Goal: Task Accomplishment & Management: Manage account settings

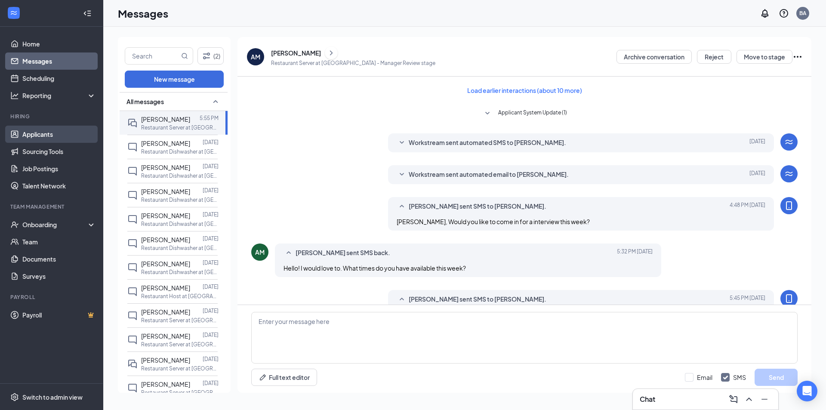
scroll to position [213, 0]
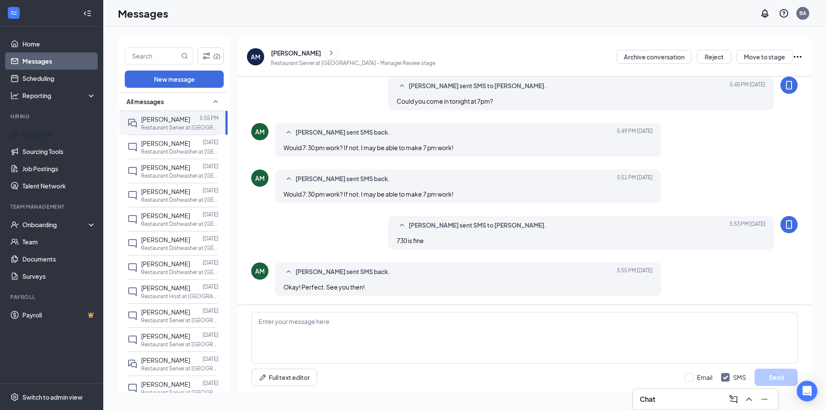
drag, startPoint x: 55, startPoint y: 132, endPoint x: 160, endPoint y: 134, distance: 105.0
click at [54, 132] on link "Applicants" at bounding box center [59, 134] width 74 height 17
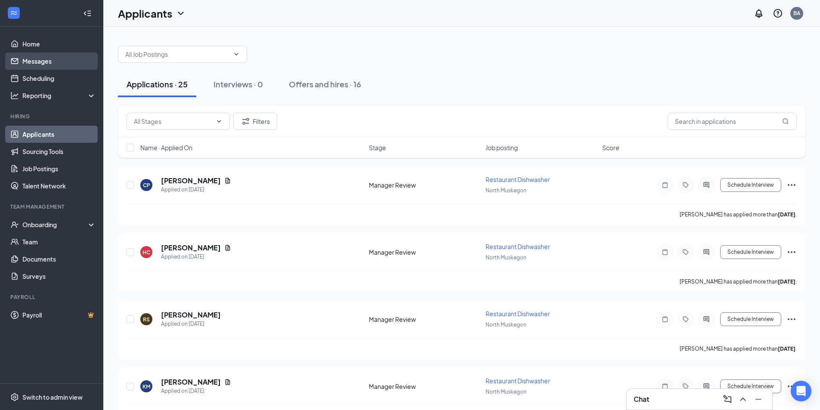
click at [46, 62] on link "Messages" at bounding box center [59, 61] width 74 height 17
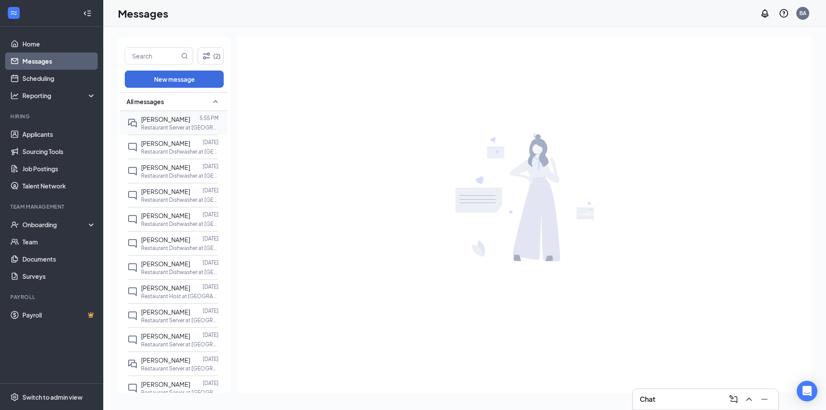
click at [182, 123] on span "[PERSON_NAME]" at bounding box center [165, 119] width 49 height 8
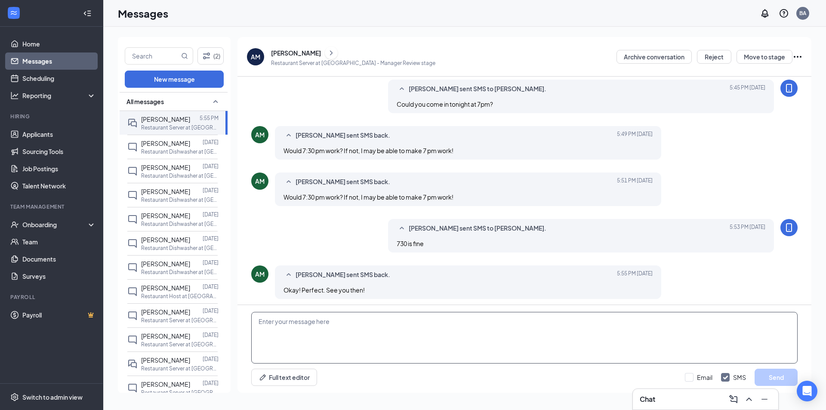
scroll to position [213, 0]
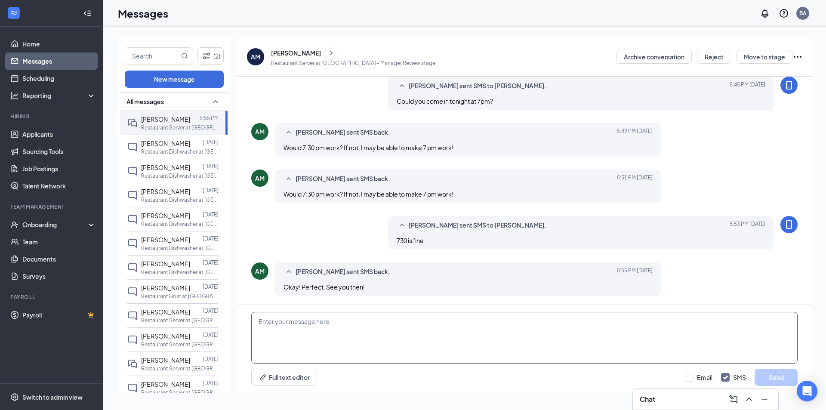
paste textarea "[PERSON_NAME]"
type textarea "[PERSON_NAME]"
drag, startPoint x: 314, startPoint y: 323, endPoint x: 204, endPoint y: 312, distance: 110.8
click at [204, 312] on div "(2) New message All messages [PERSON_NAME] 5:55 PM Restaurant Server at [GEOGRA…" at bounding box center [465, 218] width 694 height 363
click at [764, 61] on button "Move to stage" at bounding box center [765, 57] width 56 height 14
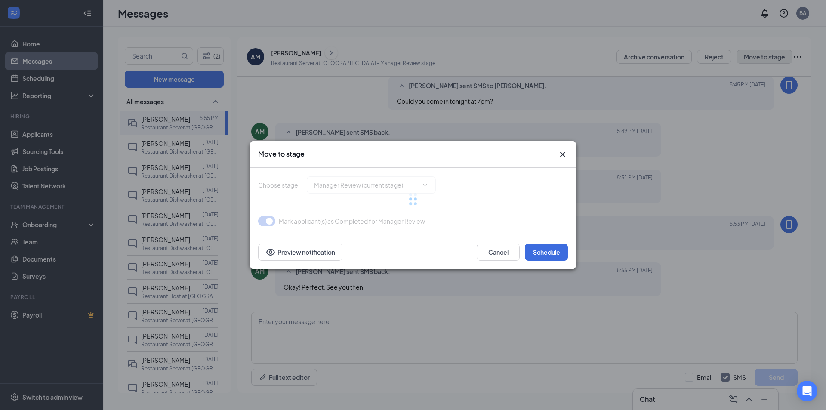
type input "Onsite Interview (next stage)"
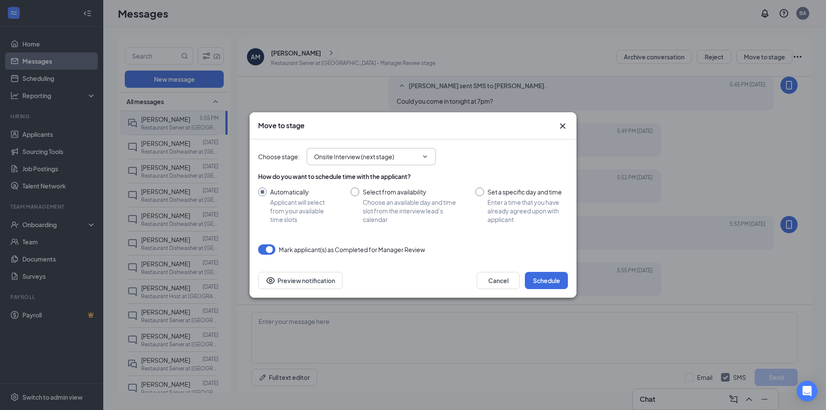
click at [387, 156] on input "Onsite Interview (next stage)" at bounding box center [366, 156] width 104 height 9
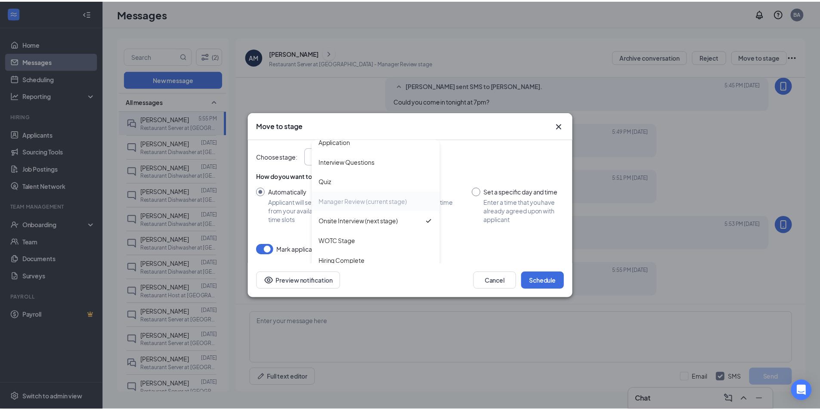
scroll to position [9, 0]
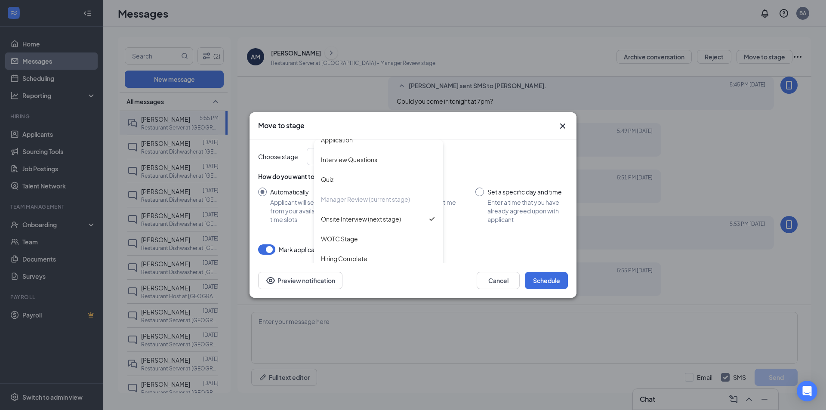
click at [565, 126] on icon "Cross" at bounding box center [563, 126] width 10 height 10
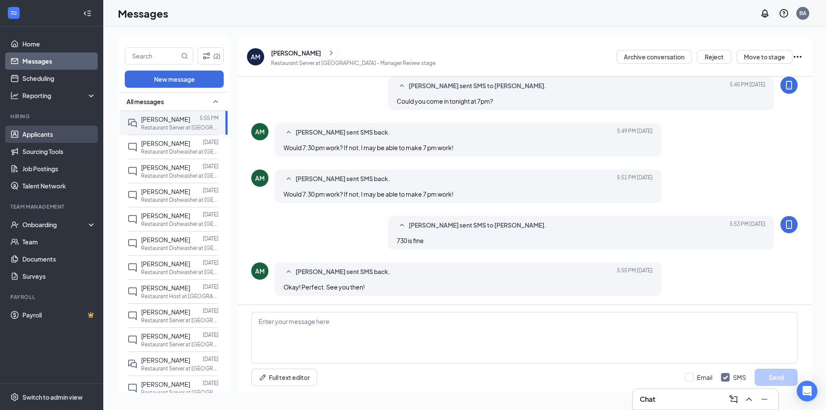
click at [44, 132] on link "Applicants" at bounding box center [59, 134] width 74 height 17
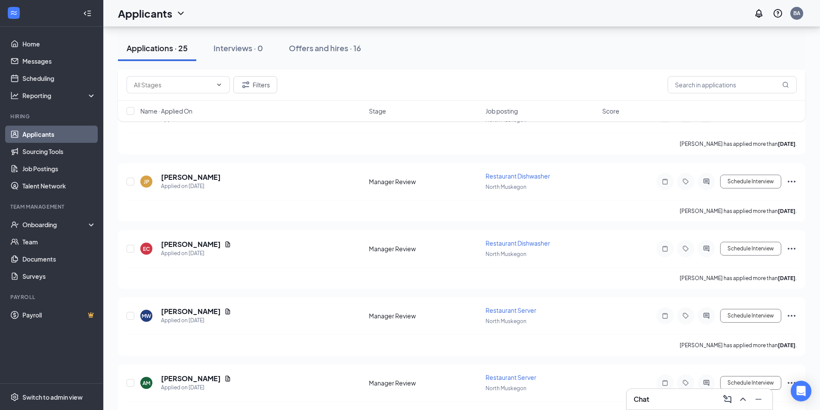
scroll to position [359, 0]
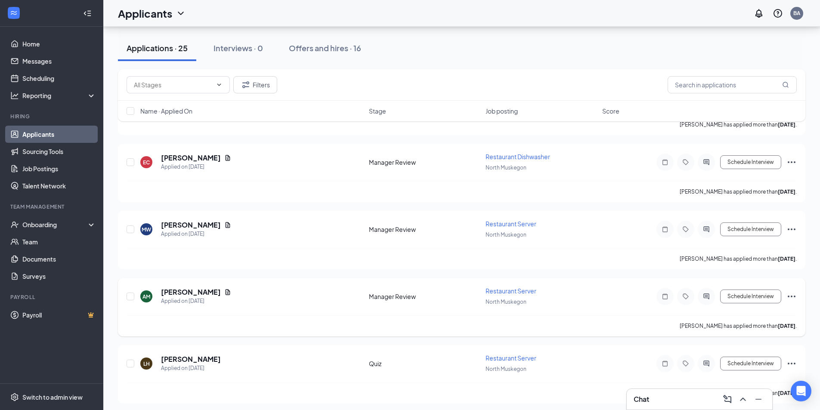
click at [794, 296] on icon "Ellipses" at bounding box center [791, 296] width 10 height 10
click at [758, 316] on p "[PERSON_NAME] as hired" at bounding box center [753, 314] width 74 height 9
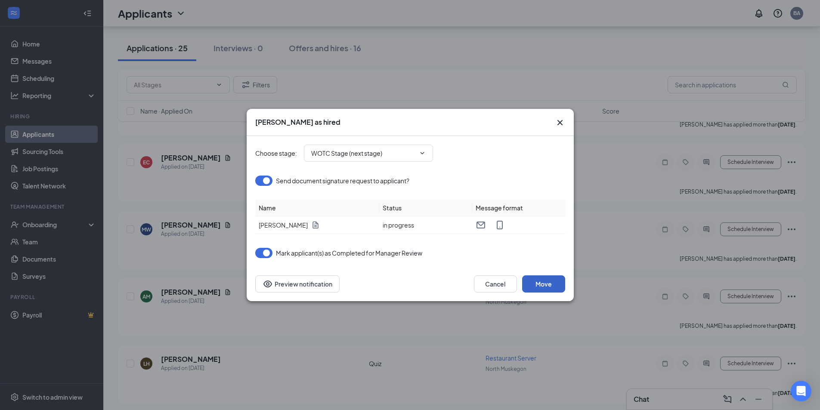
click at [558, 282] on button "Move" at bounding box center [543, 283] width 43 height 17
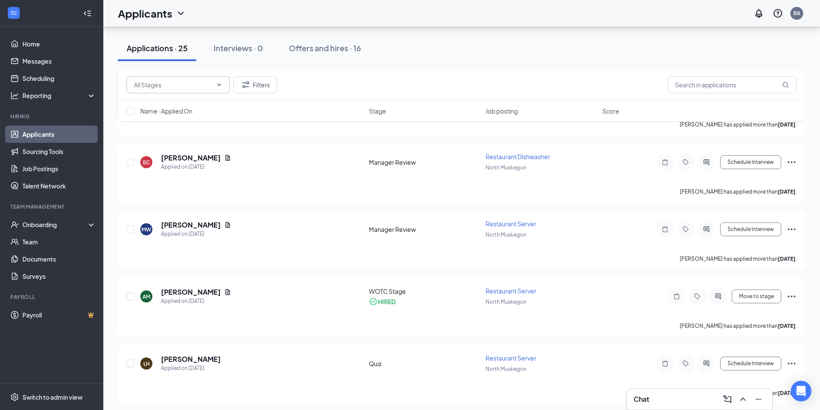
click at [200, 85] on input "text" at bounding box center [173, 84] width 78 height 9
click at [48, 225] on div "Onboarding" at bounding box center [55, 224] width 66 height 9
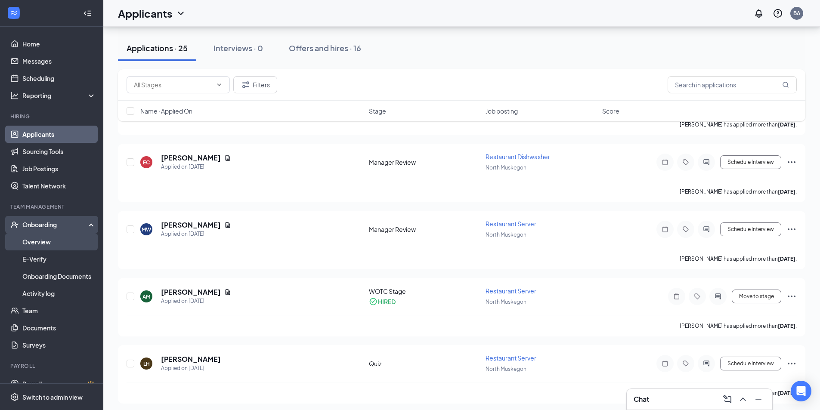
click at [48, 244] on link "Overview" at bounding box center [59, 241] width 74 height 17
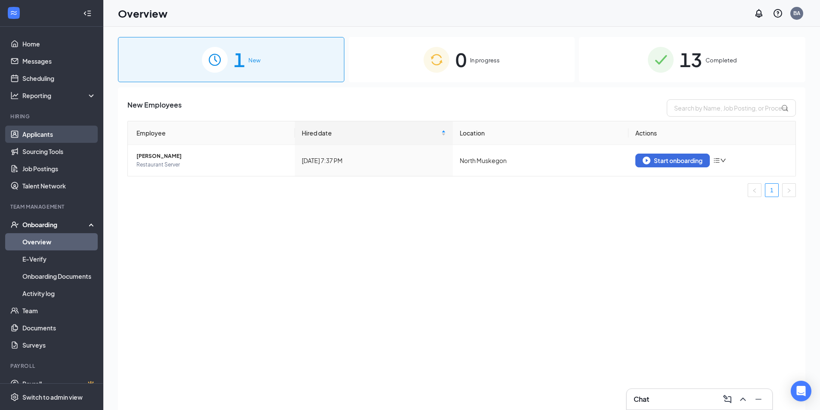
click at [37, 130] on link "Applicants" at bounding box center [59, 134] width 74 height 17
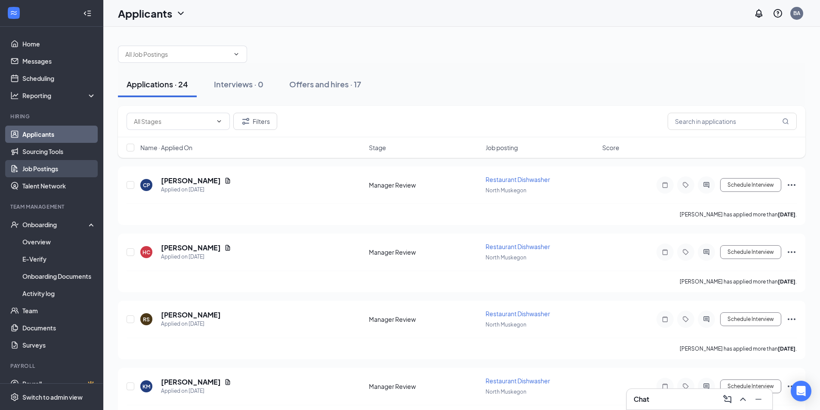
click at [53, 170] on link "Job Postings" at bounding box center [59, 168] width 74 height 17
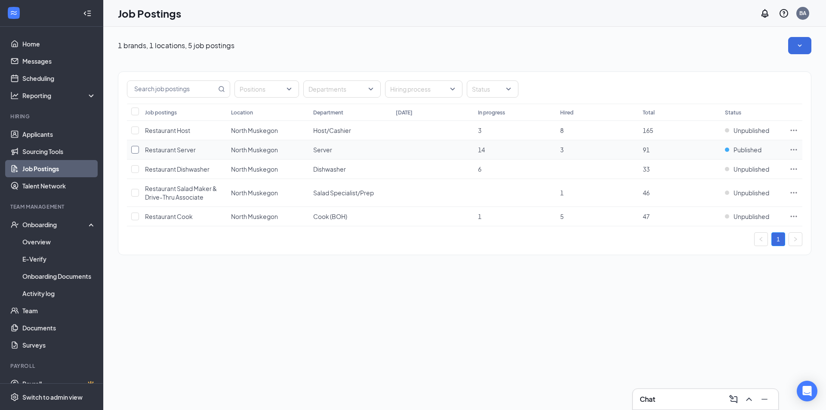
click at [138, 152] on input "checkbox" at bounding box center [135, 150] width 8 height 8
checkbox input "true"
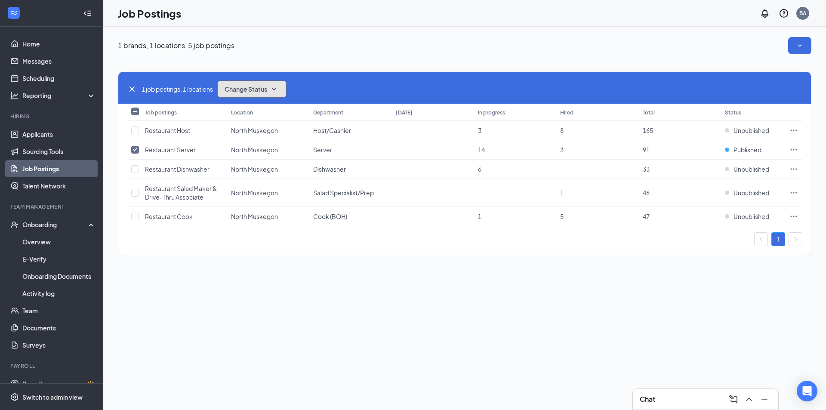
click at [260, 86] on span "Change Status" at bounding box center [246, 89] width 43 height 6
click at [251, 136] on div "Unpublish" at bounding box center [270, 131] width 103 height 19
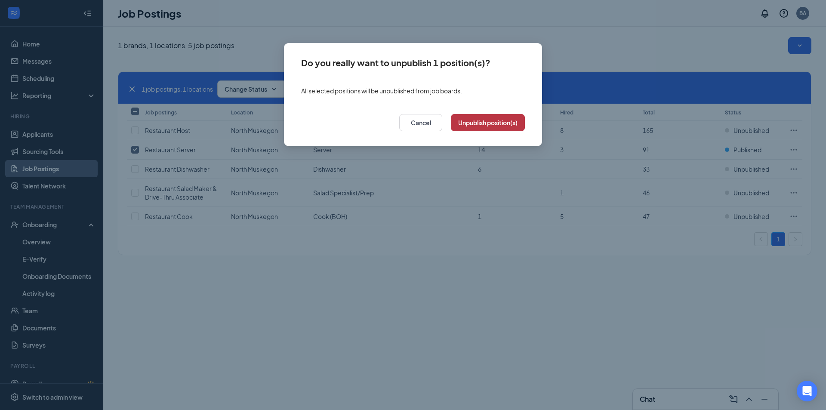
click at [510, 123] on button "Unpublish position(s)" at bounding box center [488, 122] width 74 height 17
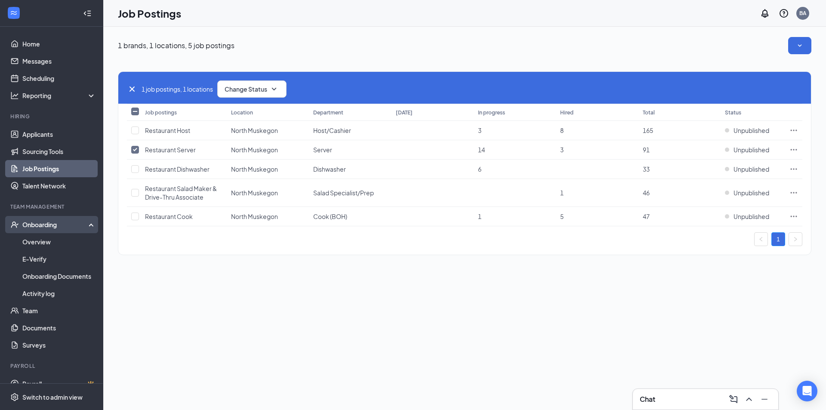
click at [63, 224] on div "Onboarding" at bounding box center [55, 224] width 66 height 9
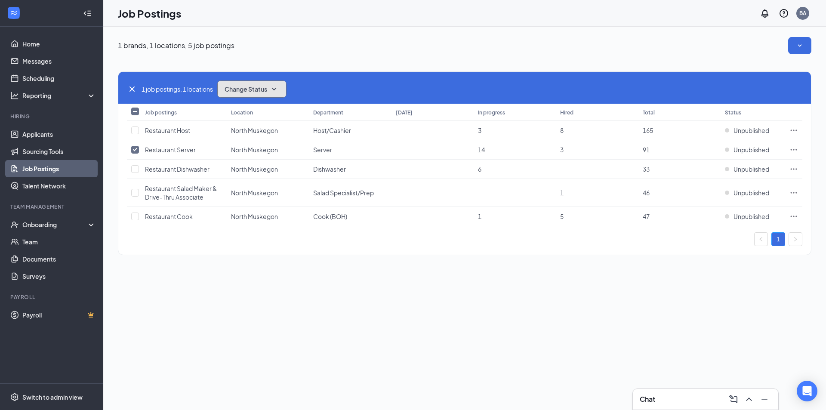
click at [265, 89] on span "Change Status" at bounding box center [246, 89] width 43 height 6
click at [257, 131] on div "Unpublish" at bounding box center [270, 131] width 103 height 19
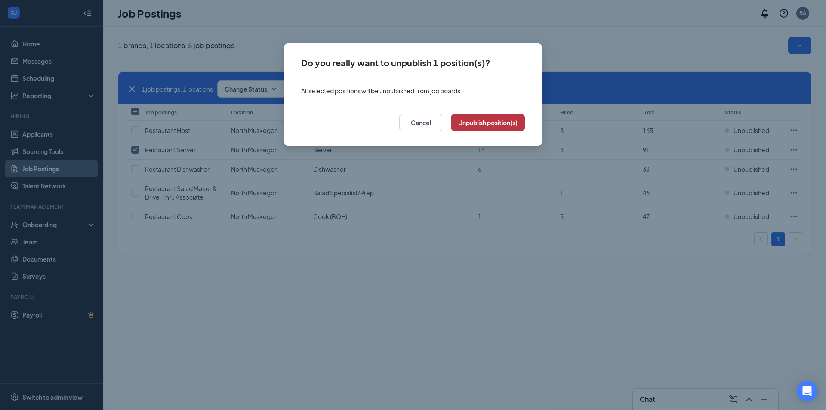
click at [463, 126] on button "Unpublish position(s)" at bounding box center [488, 122] width 74 height 17
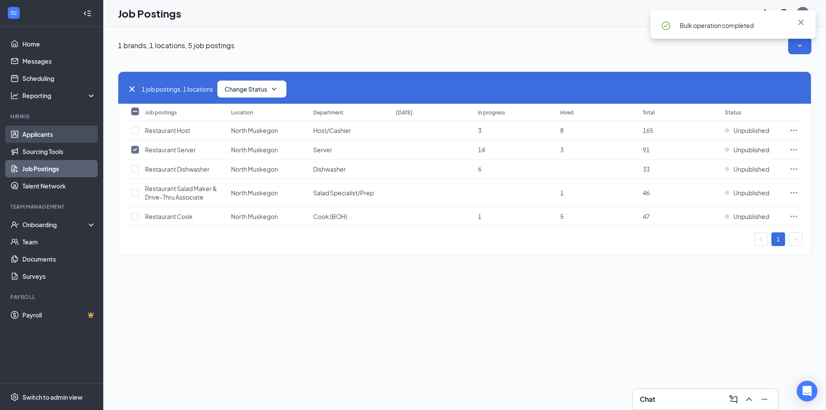
click at [43, 129] on link "Applicants" at bounding box center [59, 134] width 74 height 17
